Goal: Information Seeking & Learning: Learn about a topic

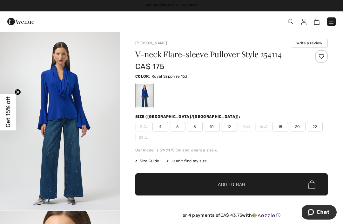
click at [150, 96] on div at bounding box center [144, 96] width 17 height 24
click at [104, 163] on img "1 / 8" at bounding box center [60, 121] width 120 height 180
click at [182, 160] on div "I can't find my size" at bounding box center [187, 161] width 40 height 6
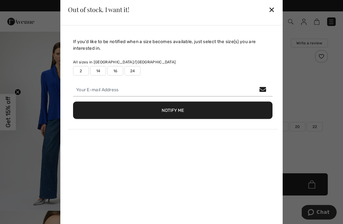
click at [81, 71] on label "2" at bounding box center [81, 71] width 16 height 10
type input "true"
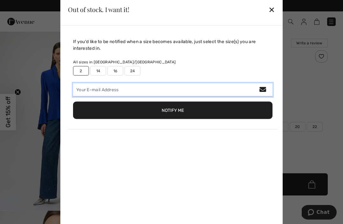
click at [92, 87] on input "email" at bounding box center [172, 89] width 199 height 13
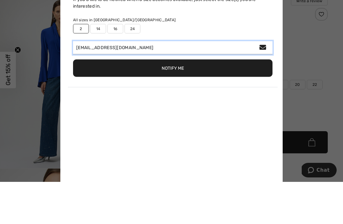
type input "debbiebarsanti@gmail.com"
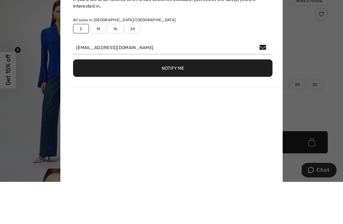
click at [172, 102] on button "Notify Me" at bounding box center [172, 110] width 199 height 17
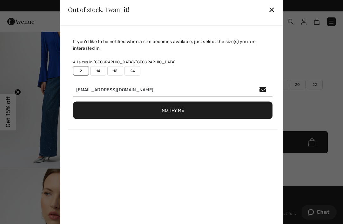
click at [270, 10] on div "✕" at bounding box center [271, 9] width 7 height 13
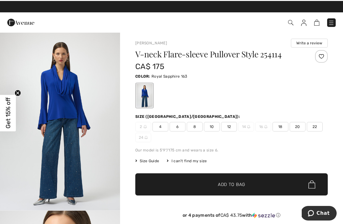
scroll to position [0, 0]
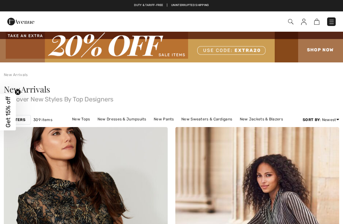
checkbox input "true"
click at [42, 90] on span "New Arrivals" at bounding box center [27, 89] width 46 height 11
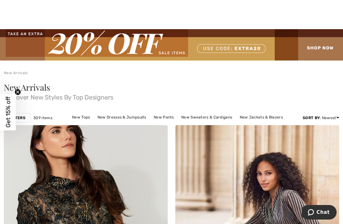
scroll to position [5, 0]
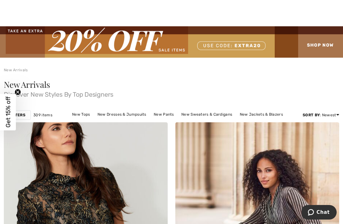
click at [31, 88] on span "New Arrivals" at bounding box center [27, 84] width 46 height 11
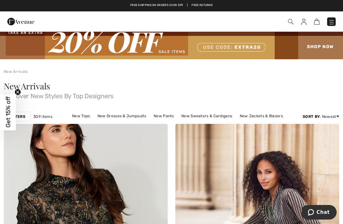
scroll to position [0, 0]
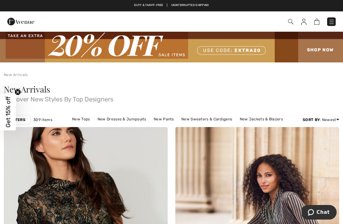
click at [12, 21] on img at bounding box center [20, 21] width 27 height 13
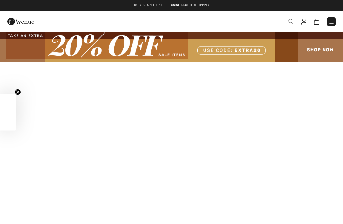
checkbox input "true"
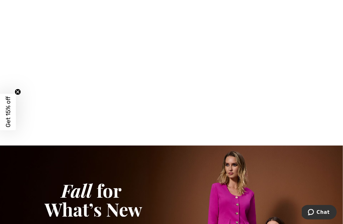
scroll to position [461, 0]
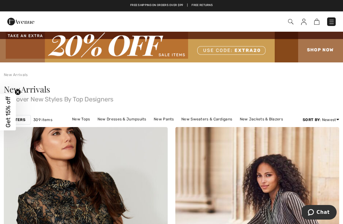
click at [82, 122] on link "New Tops" at bounding box center [81, 119] width 24 height 8
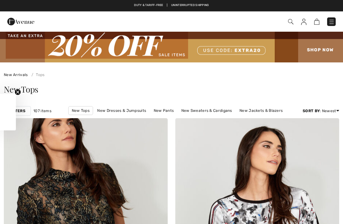
checkbox input "true"
click at [263, 90] on div "New Tops" at bounding box center [171, 89] width 335 height 8
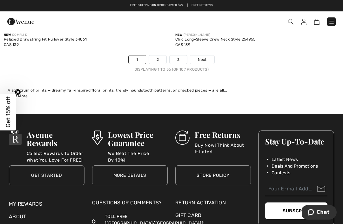
scroll to position [5124, 0]
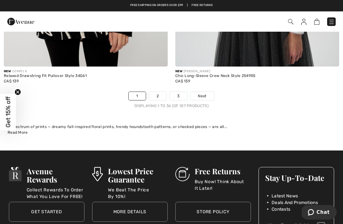
click at [157, 92] on link "2" at bounding box center [157, 96] width 17 height 8
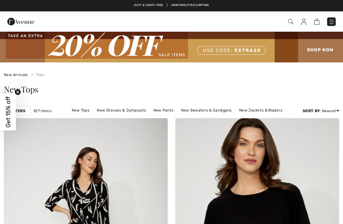
checkbox input "true"
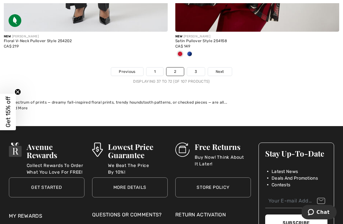
scroll to position [5076, 0]
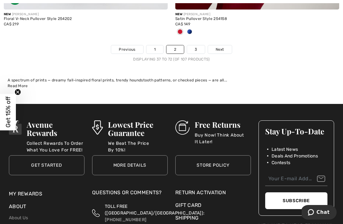
click at [198, 45] on link "3" at bounding box center [195, 49] width 17 height 8
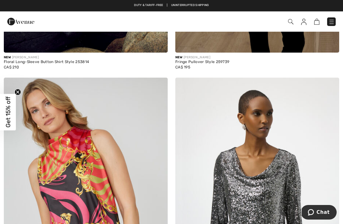
scroll to position [3732, 0]
